Goal: Transaction & Acquisition: Register for event/course

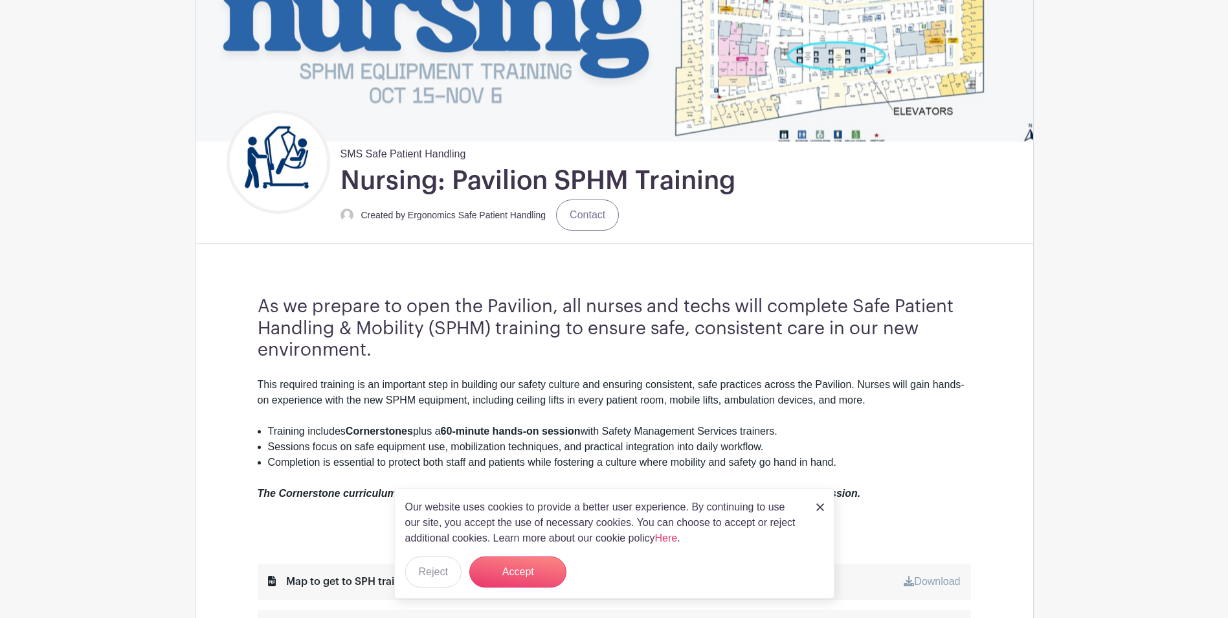
scroll to position [194, 0]
click at [819, 506] on img at bounding box center [820, 507] width 8 height 8
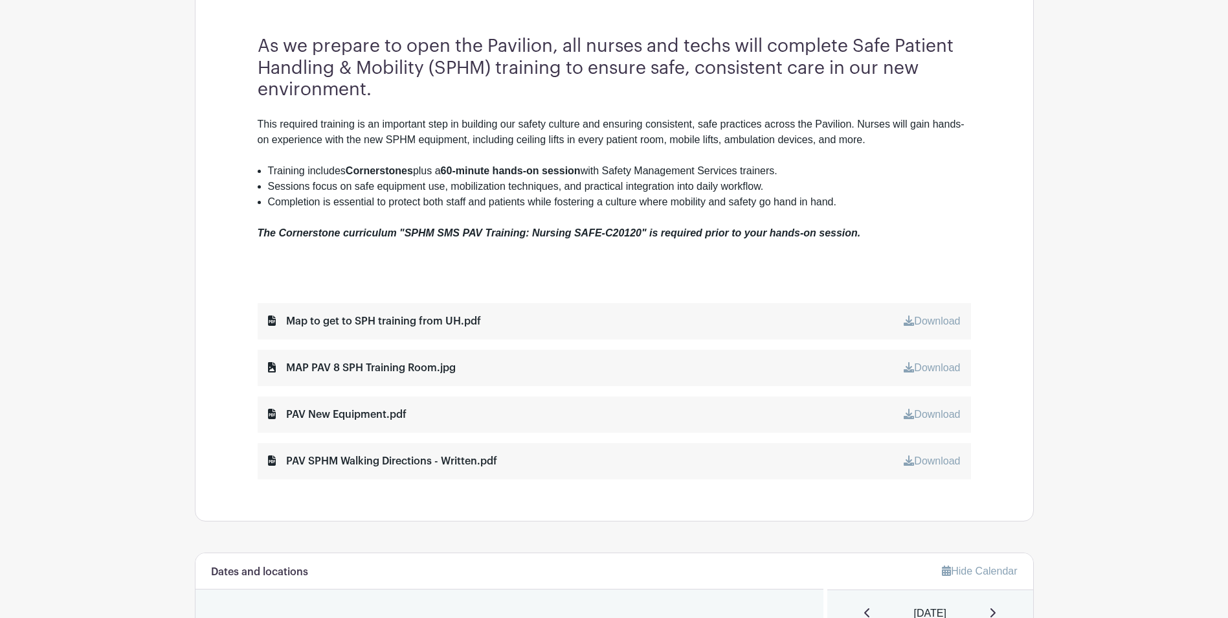
scroll to position [259, 0]
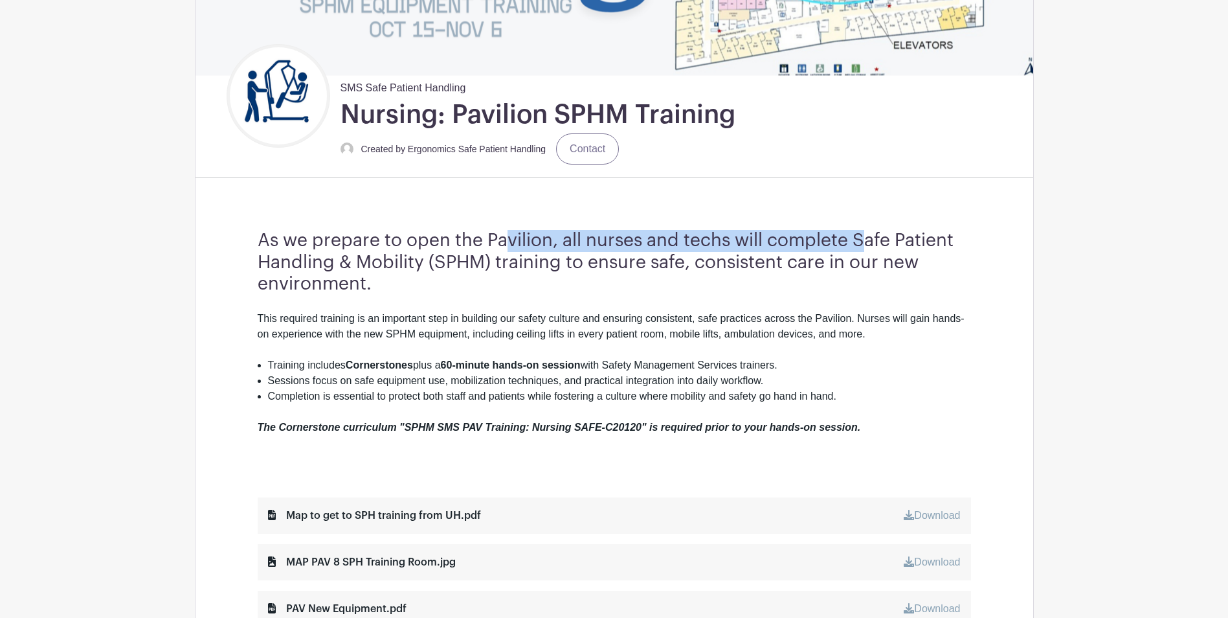
drag, startPoint x: 509, startPoint y: 238, endPoint x: 869, endPoint y: 223, distance: 360.3
click at [869, 223] on div "As we prepare to open the Pavilion, all nurses and techs will complete Safe Pat…" at bounding box center [615, 451] width 776 height 526
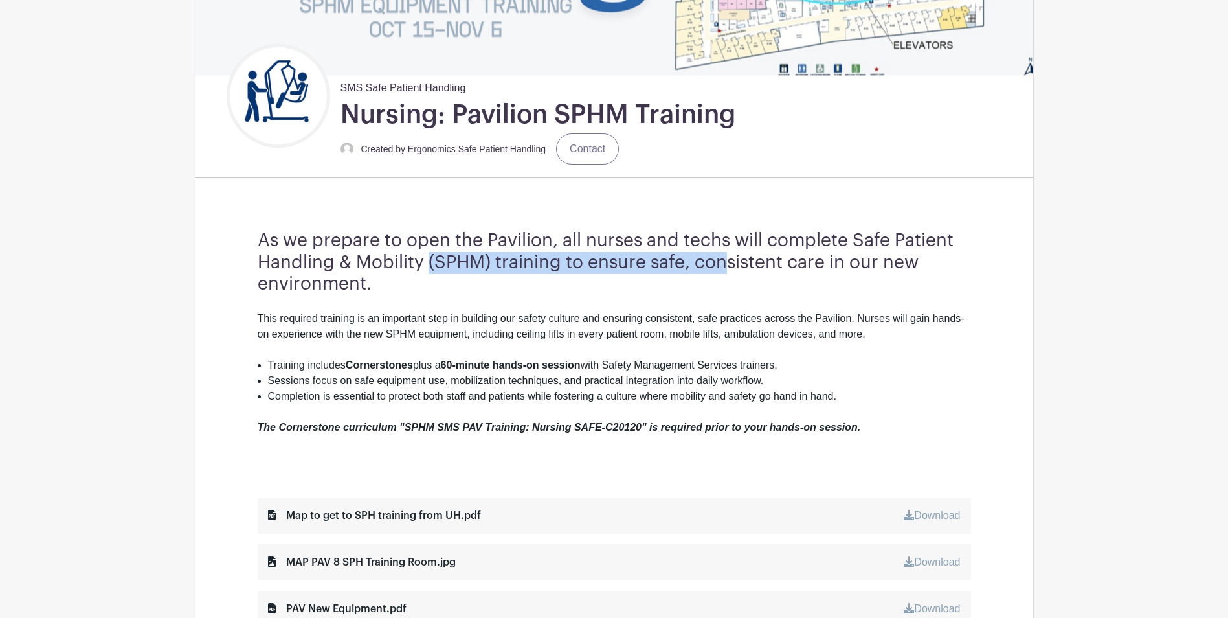
drag, startPoint x: 429, startPoint y: 254, endPoint x: 733, endPoint y: 261, distance: 303.7
click at [733, 261] on h3 "As we prepare to open the Pavilion, all nurses and techs will complete Safe Pat…" at bounding box center [614, 262] width 713 height 65
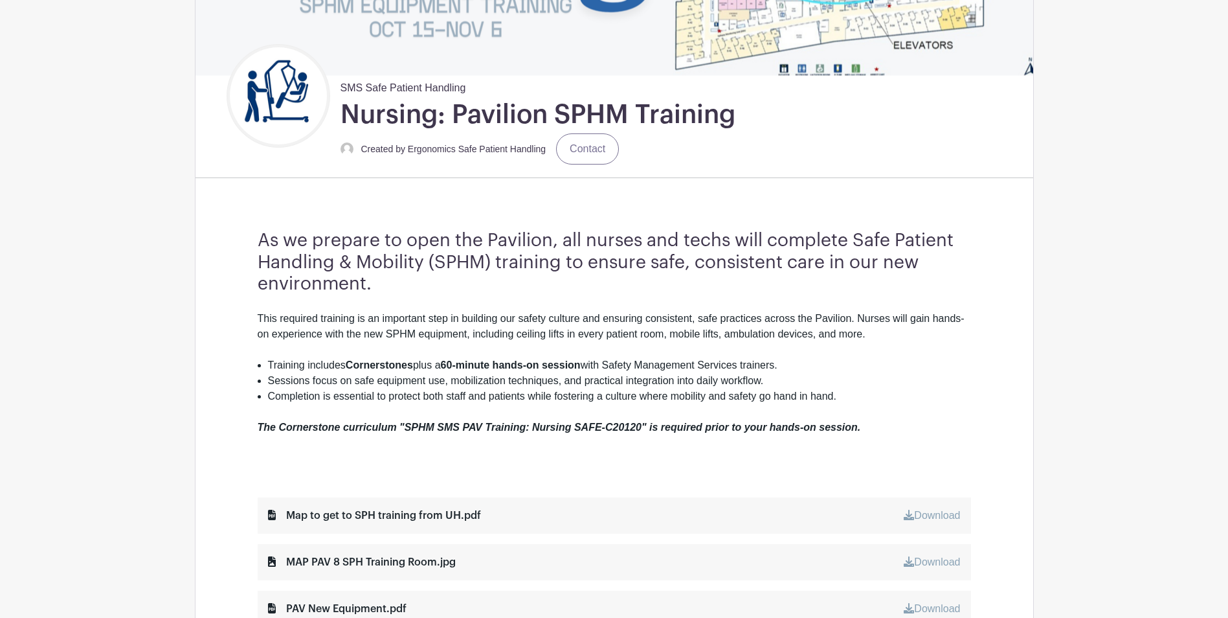
click at [511, 368] on strong "60-minute hands-on session" at bounding box center [511, 364] width 140 height 11
drag, startPoint x: 399, startPoint y: 366, endPoint x: 625, endPoint y: 366, distance: 225.3
click at [625, 366] on li "Training includes Cornerstones plus a 60-minute hands-on session with Safety Ma…" at bounding box center [619, 365] width 703 height 16
drag, startPoint x: 625, startPoint y: 366, endPoint x: 858, endPoint y: 355, distance: 234.0
click at [858, 355] on div "This required training is an important step in building our safety culture and …" at bounding box center [614, 388] width 713 height 155
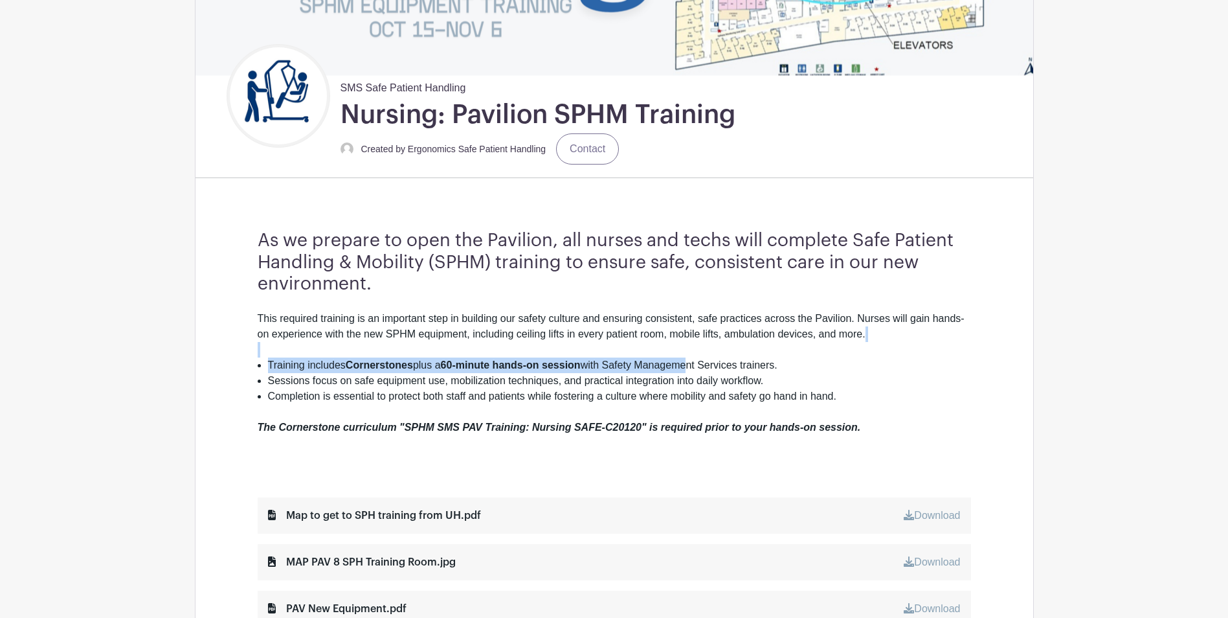
click at [528, 370] on li "Training includes Cornerstones plus a 60-minute hands-on session with Safety Ma…" at bounding box center [619, 365] width 703 height 16
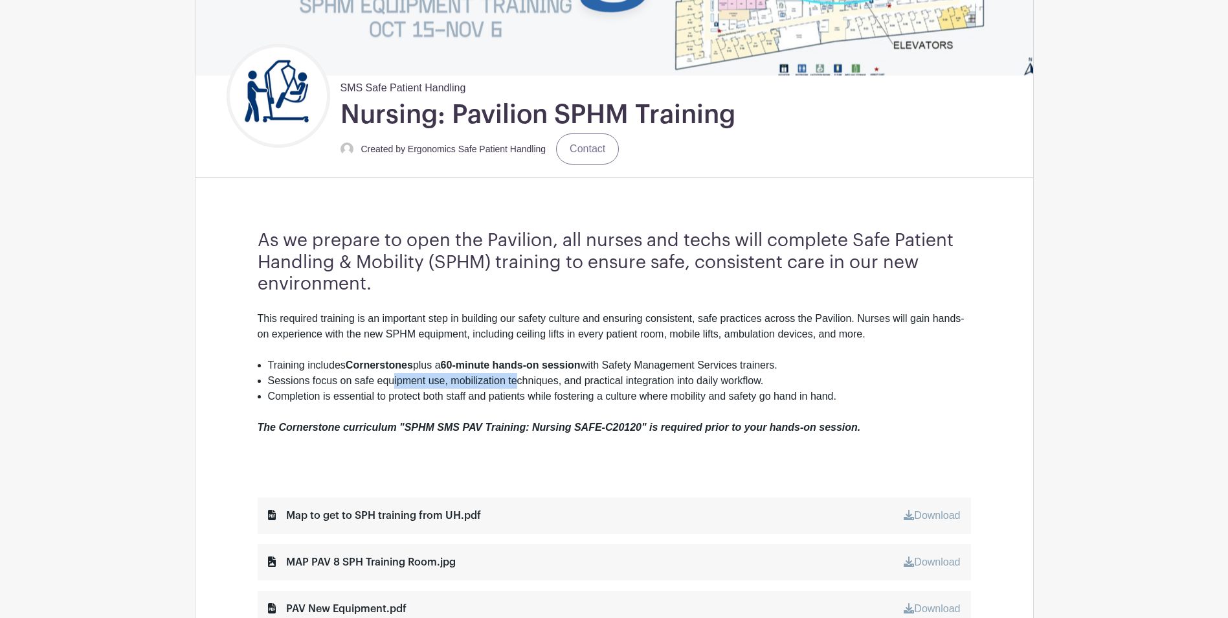
drag, startPoint x: 394, startPoint y: 379, endPoint x: 521, endPoint y: 384, distance: 127.0
click at [521, 384] on li "Sessions focus on safe equipment use, mobilization techniques, and practical in…" at bounding box center [619, 381] width 703 height 16
drag, startPoint x: 521, startPoint y: 384, endPoint x: 552, endPoint y: 390, distance: 32.3
click at [552, 390] on li "Completion is essential to protect both staff and patients while fostering a cu…" at bounding box center [619, 396] width 703 height 16
drag, startPoint x: 503, startPoint y: 397, endPoint x: 610, endPoint y: 394, distance: 106.9
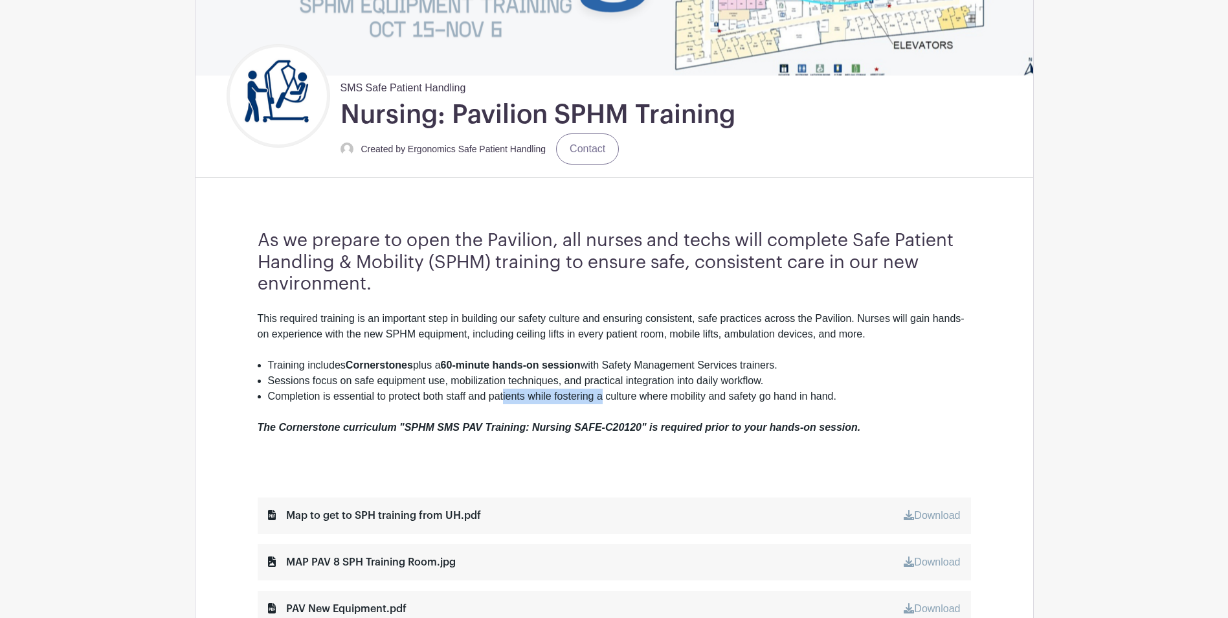
click at [610, 394] on li "Completion is essential to protect both staff and patients while fostering a cu…" at bounding box center [619, 396] width 703 height 16
drag, startPoint x: 610, startPoint y: 394, endPoint x: 675, endPoint y: 393, distance: 65.4
click at [675, 393] on li "Completion is essential to protect both staff and patients while fostering a cu…" at bounding box center [619, 396] width 703 height 16
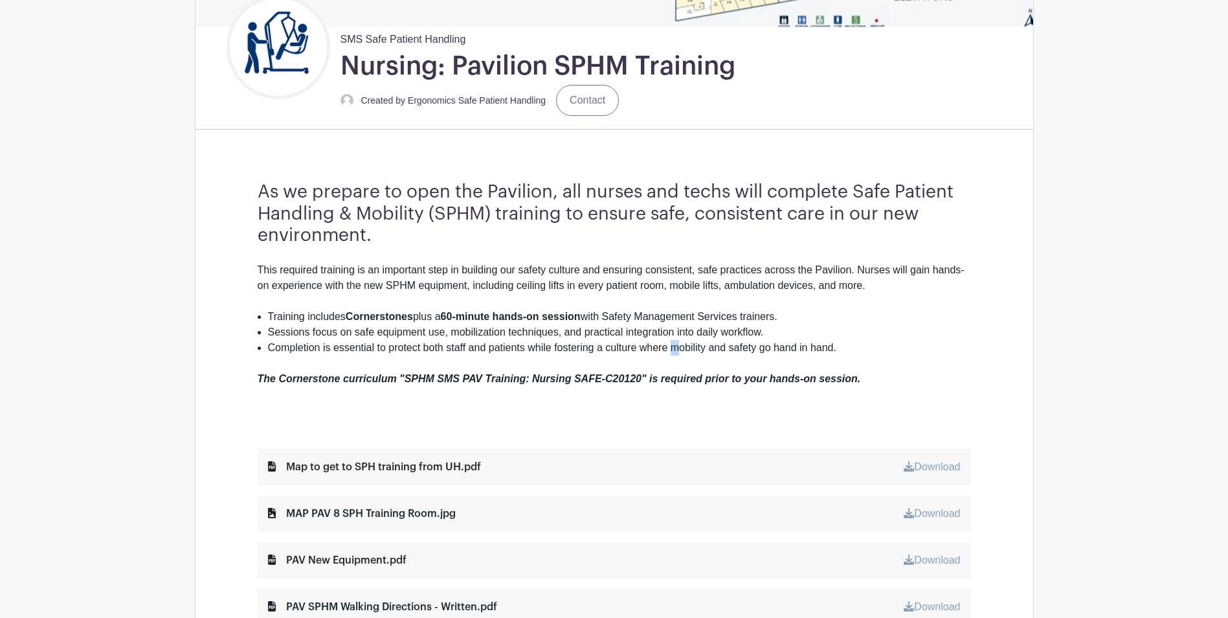
scroll to position [388, 0]
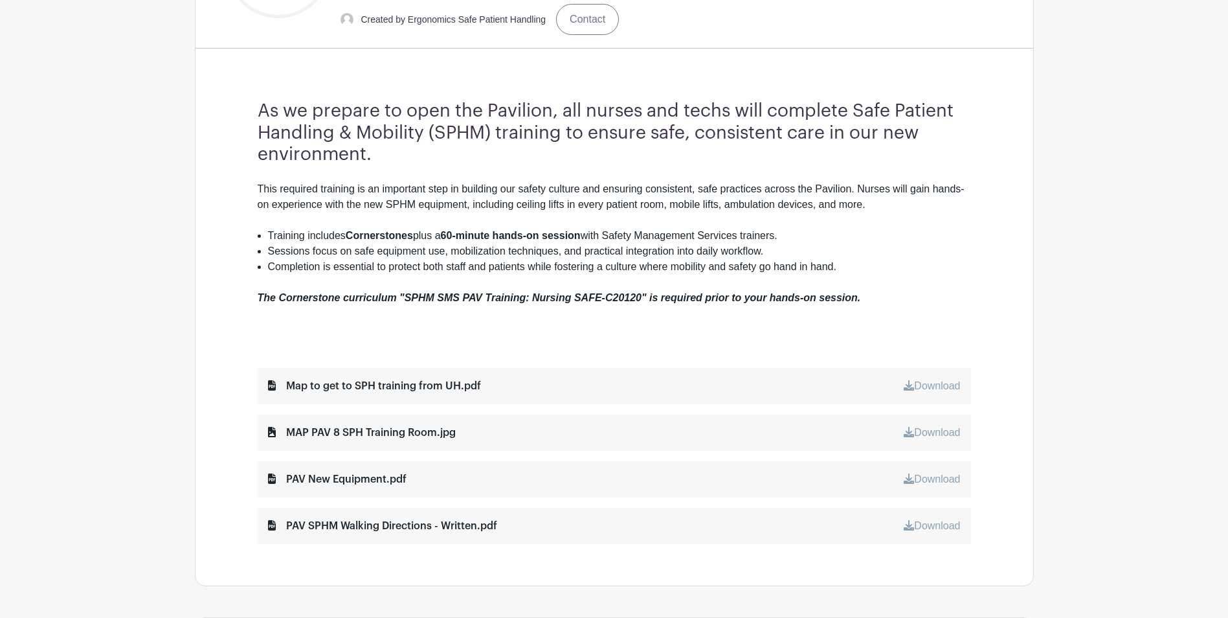
click at [557, 297] on em "The Cornerstone curriculum "SPHM SMS PAV Training: Nursing SAFE-C20120" is requ…" at bounding box center [559, 297] width 603 height 11
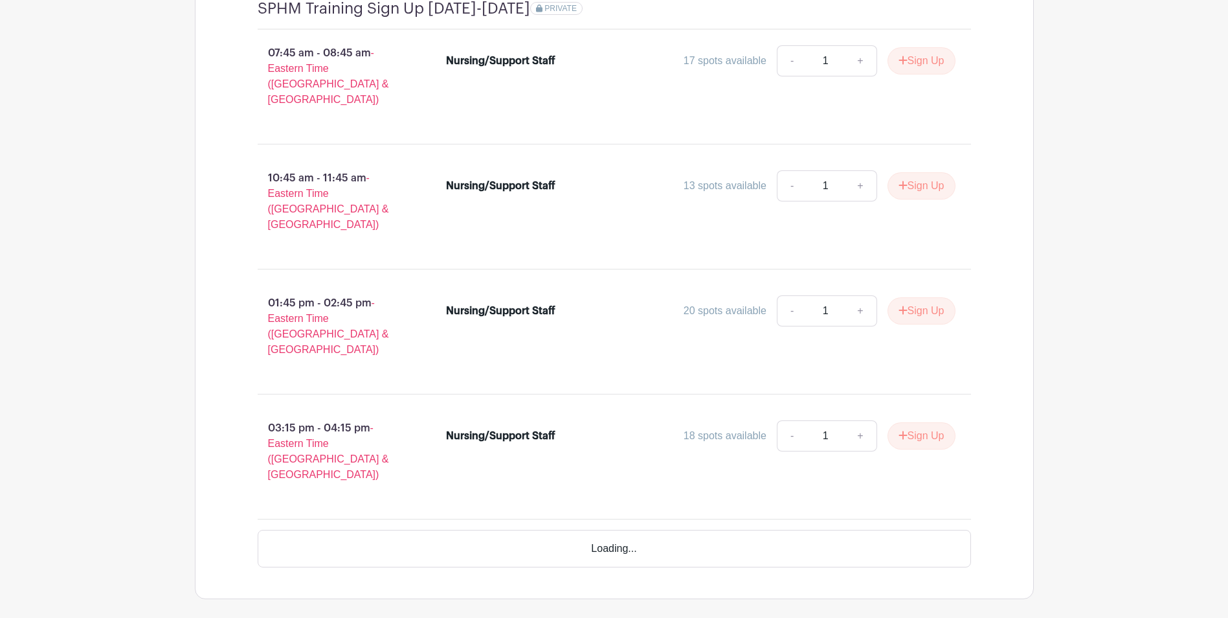
scroll to position [1270, 0]
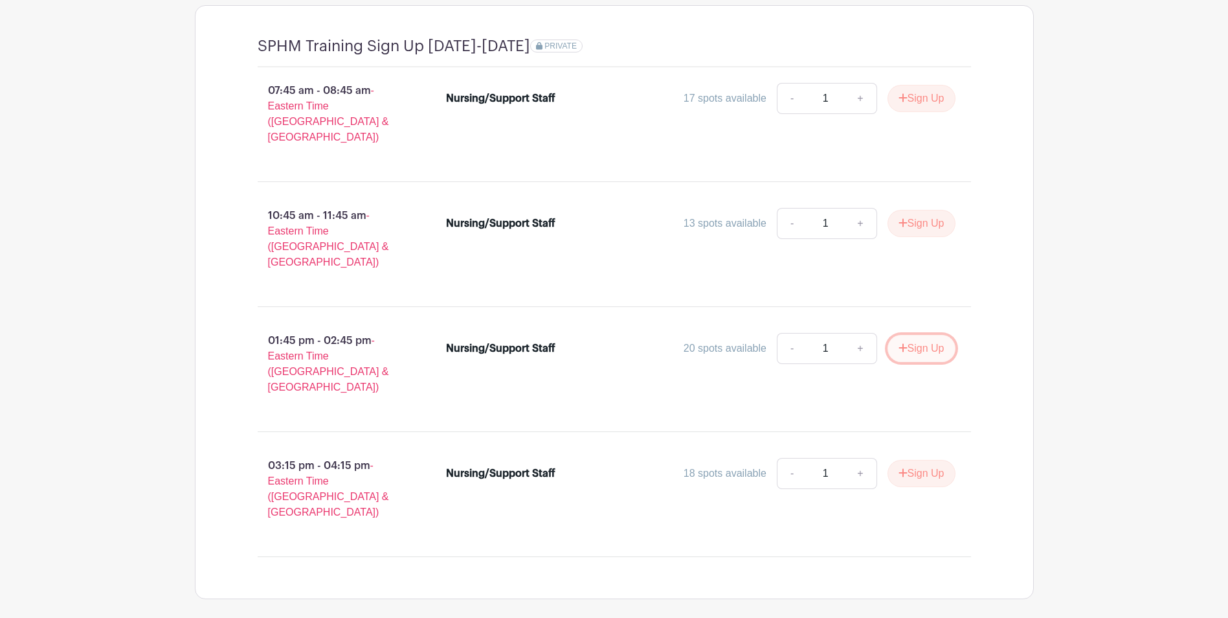
click at [925, 335] on button "Sign Up" at bounding box center [922, 348] width 68 height 27
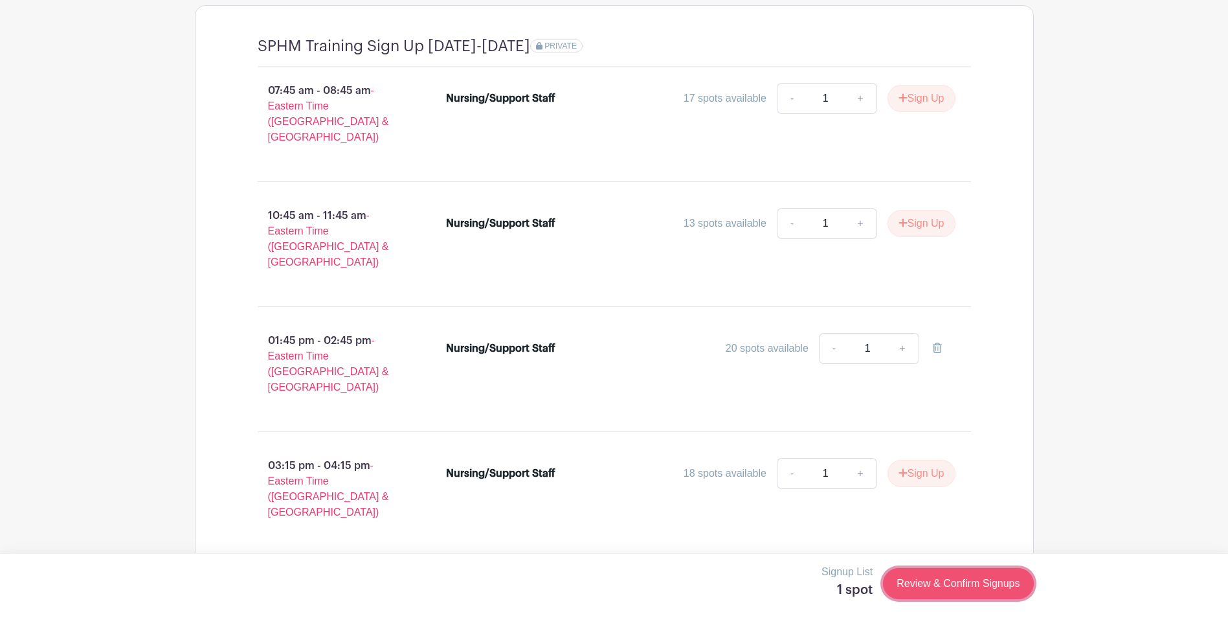
click at [977, 581] on link "Review & Confirm Signups" at bounding box center [958, 583] width 150 height 31
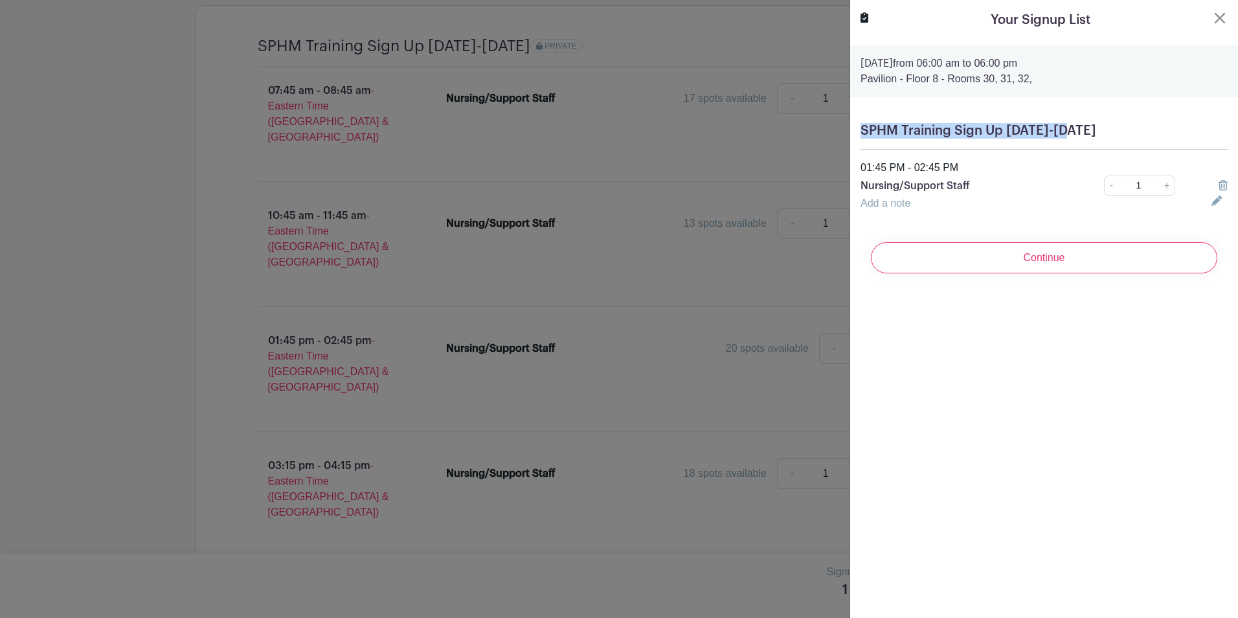
drag, startPoint x: 1066, startPoint y: 129, endPoint x: 862, endPoint y: 132, distance: 204.6
click at [862, 132] on h5 "SPHM Training Sign Up [DATE]-[DATE]" at bounding box center [1043, 131] width 367 height 16
click at [1218, 186] on icon at bounding box center [1222, 185] width 9 height 10
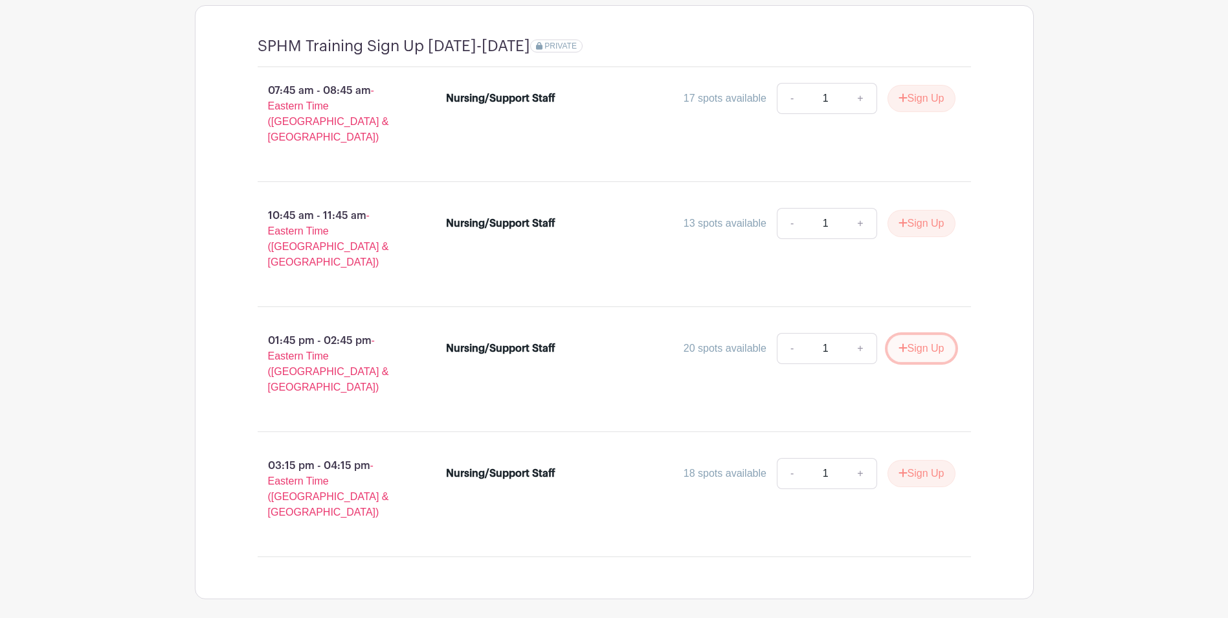
click at [919, 335] on button "Sign Up" at bounding box center [922, 348] width 68 height 27
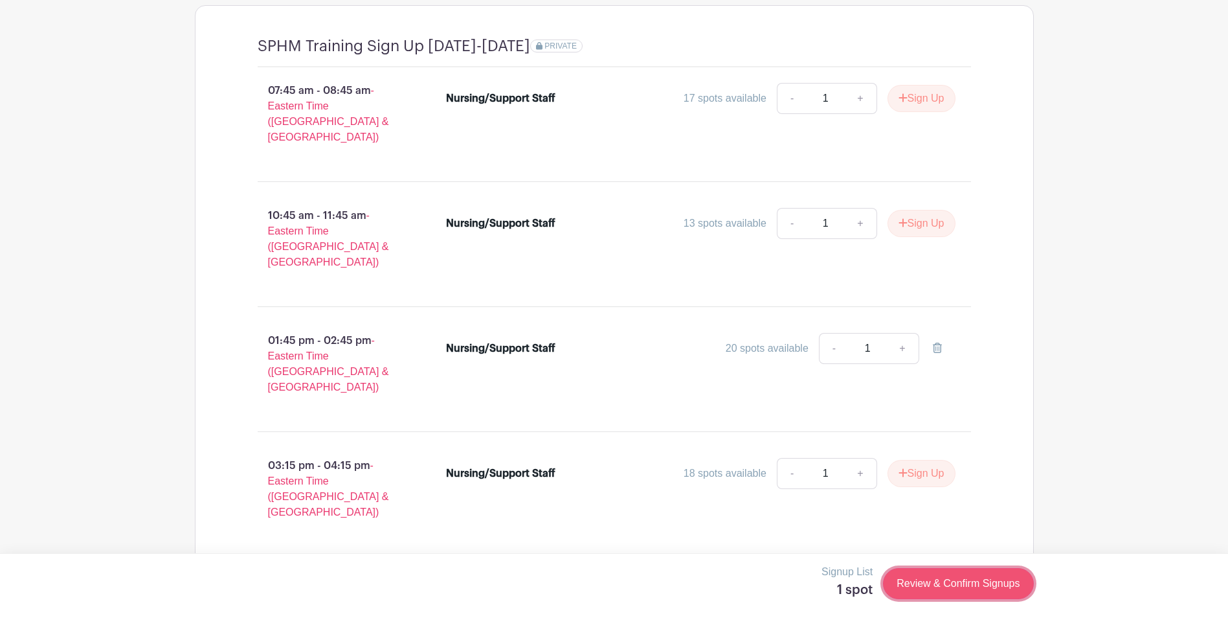
click at [965, 592] on link "Review & Confirm Signups" at bounding box center [958, 583] width 150 height 31
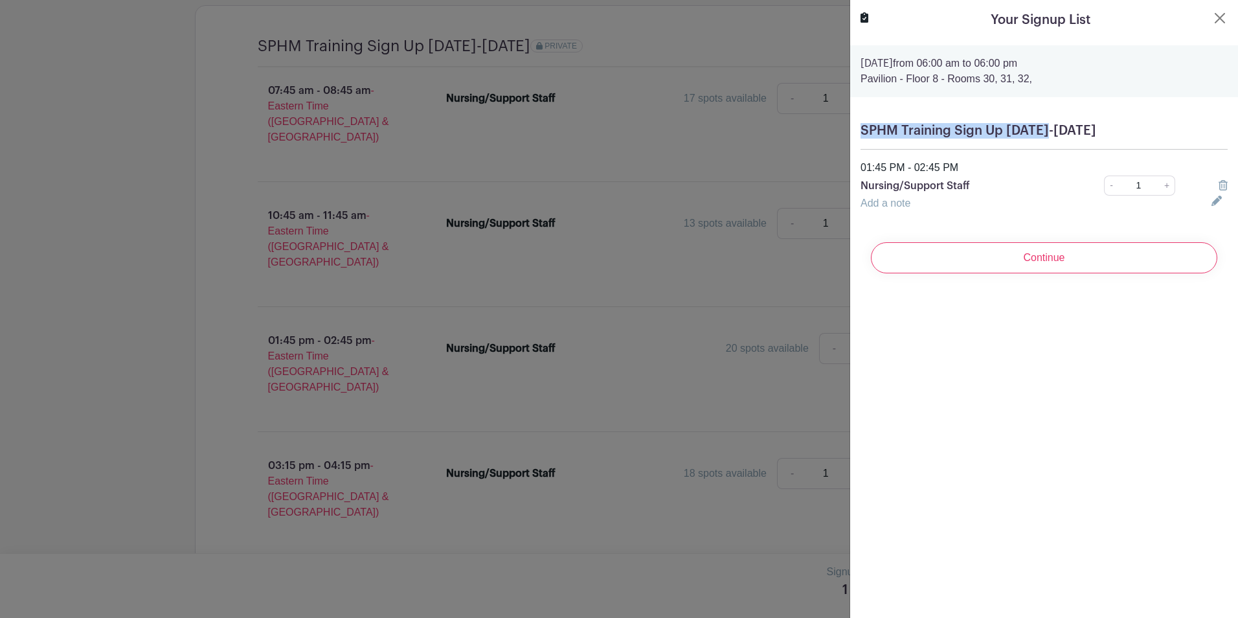
drag, startPoint x: 1044, startPoint y: 130, endPoint x: 864, endPoint y: 128, distance: 179.4
click at [864, 128] on h5 "SPHM Training Sign Up [DATE]-[DATE]" at bounding box center [1043, 131] width 367 height 16
copy h5 "SPHM Training Sign Up [DATE]"
click at [964, 179] on p "Nursing/Support Staff" at bounding box center [964, 186] width 208 height 16
drag, startPoint x: 1037, startPoint y: 82, endPoint x: 857, endPoint y: 80, distance: 179.4
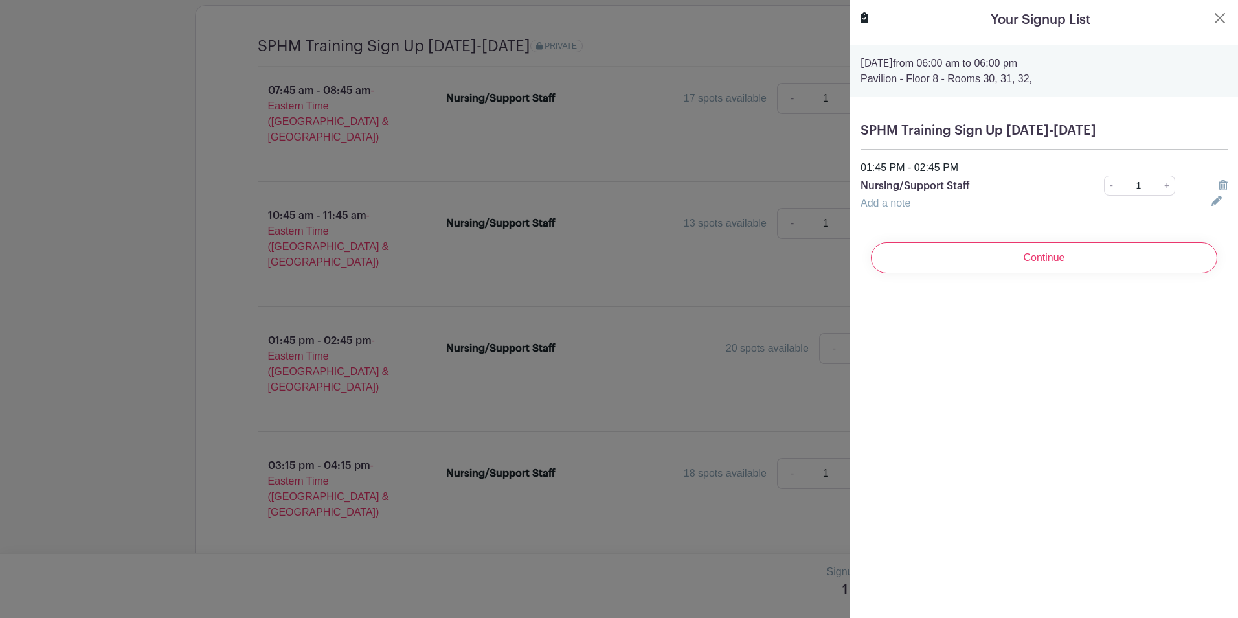
click at [857, 80] on div "[DATE] 06:00 am to 06:00 pm Pavilion - Floor 8 - Rooms 30, 31, 32," at bounding box center [1044, 71] width 388 height 52
copy p "Pavilion - Floor 8 - Rooms 30, 31, 32,"
click at [1068, 251] on input "Continue" at bounding box center [1044, 257] width 346 height 31
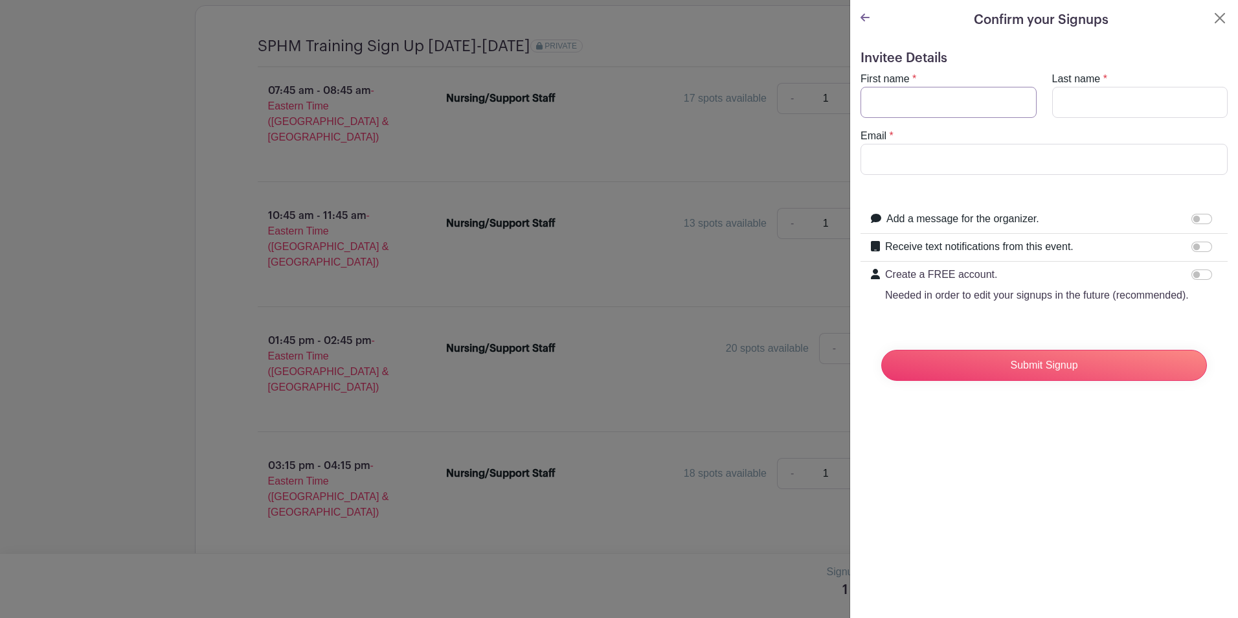
click at [956, 107] on input "First name" at bounding box center [948, 102] width 176 height 31
type input "TJ"
type input "[PERSON_NAME]"
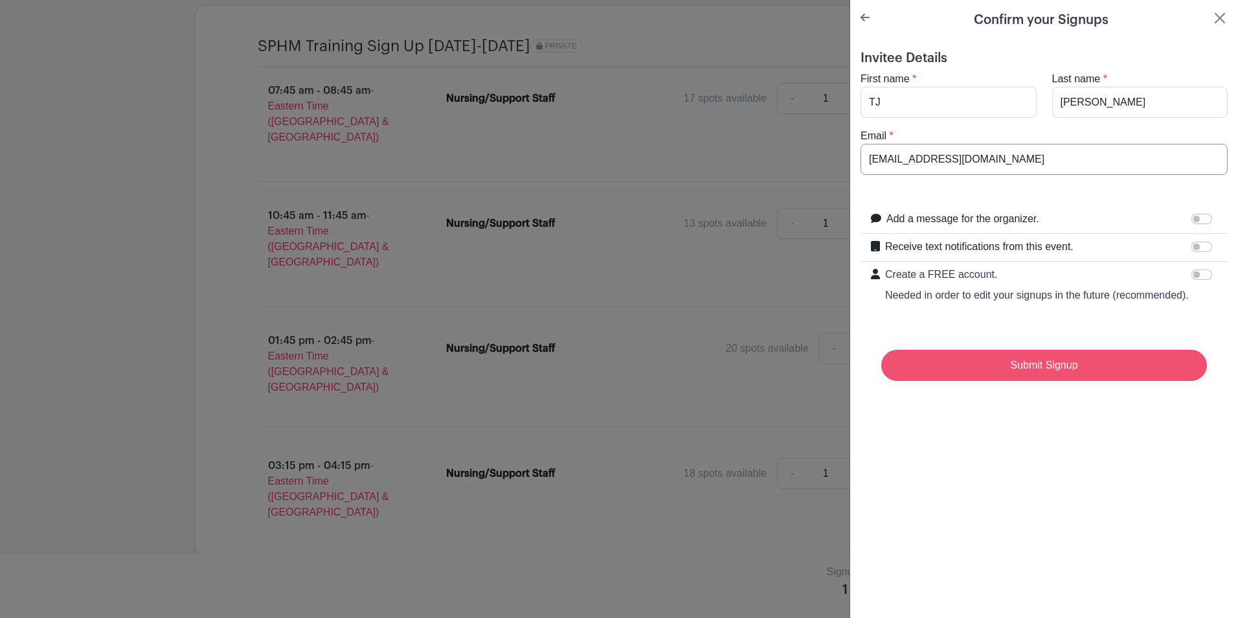
type input "[EMAIL_ADDRESS][DOMAIN_NAME]"
click at [1017, 377] on input "Submit Signup" at bounding box center [1044, 365] width 326 height 31
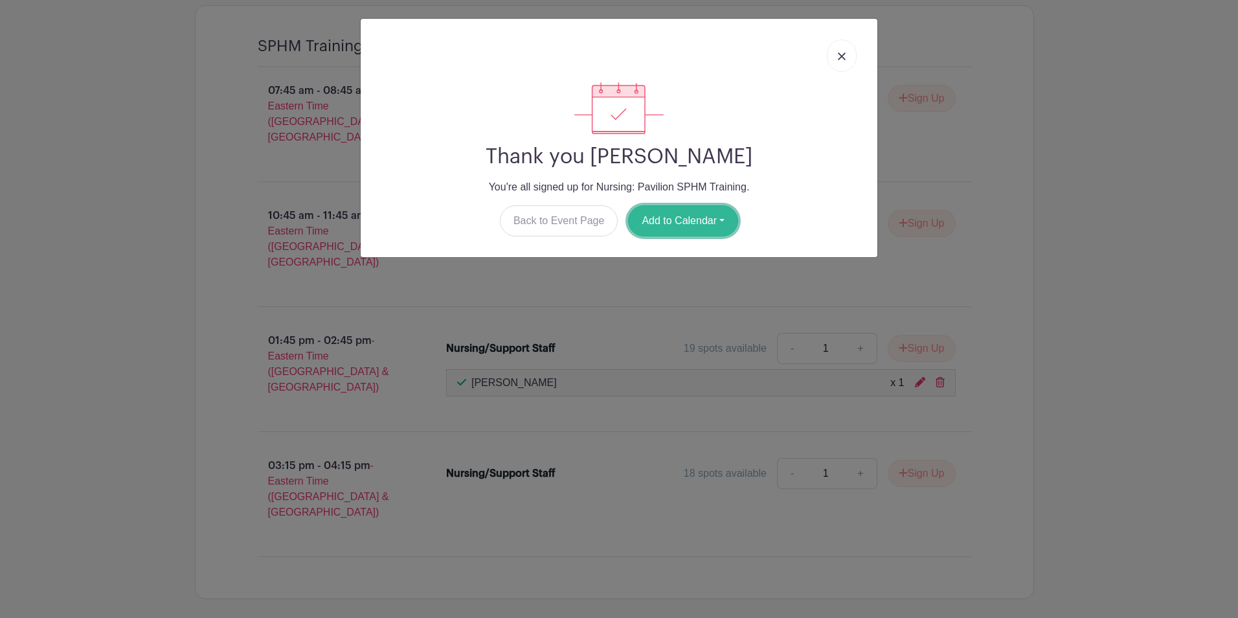
click at [690, 214] on button "Add to Calendar" at bounding box center [683, 220] width 110 height 31
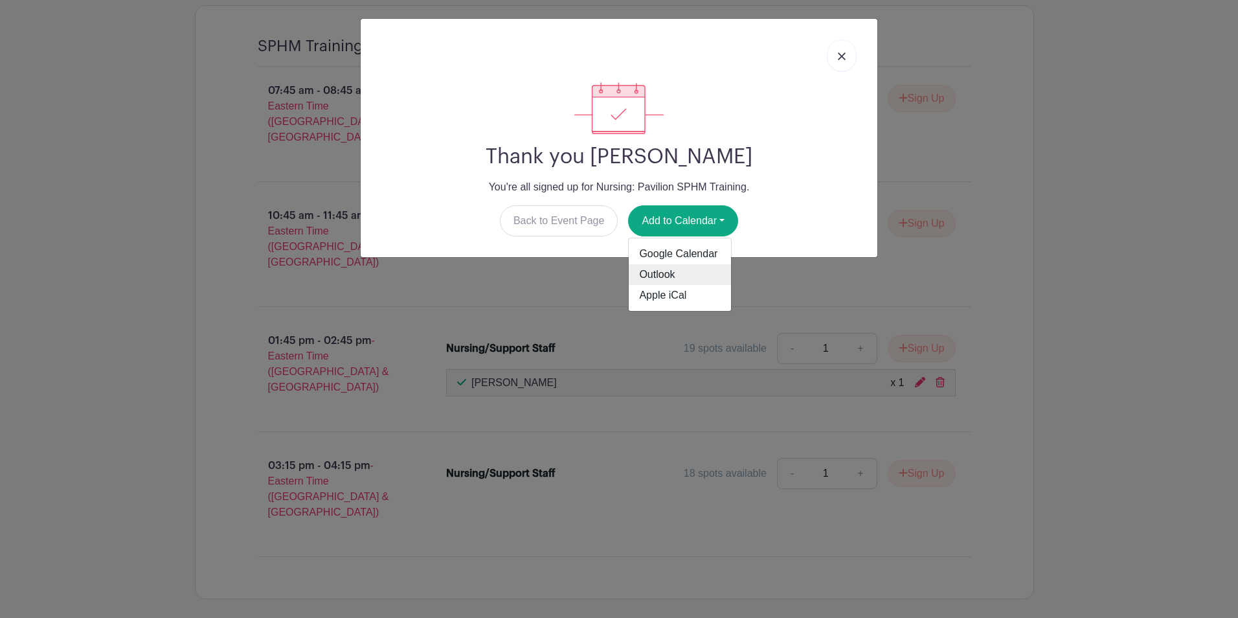
click at [684, 275] on link "Outlook" at bounding box center [680, 274] width 102 height 21
click at [843, 52] on img at bounding box center [842, 56] width 8 height 8
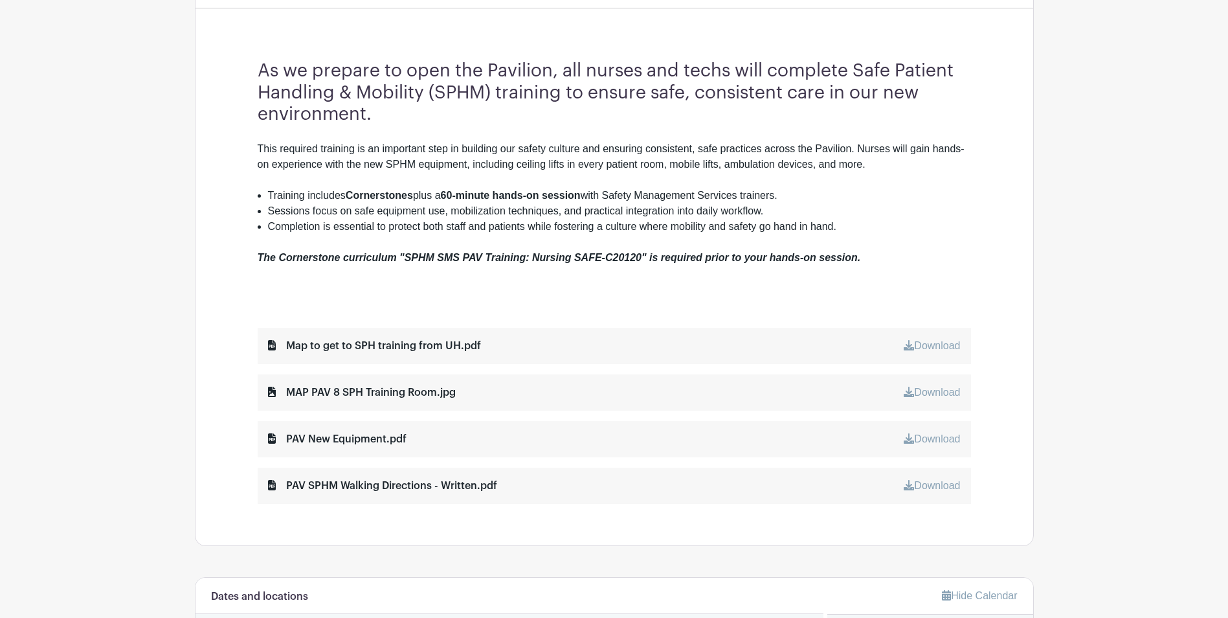
scroll to position [0, 0]
